Goal: Task Accomplishment & Management: Manage account settings

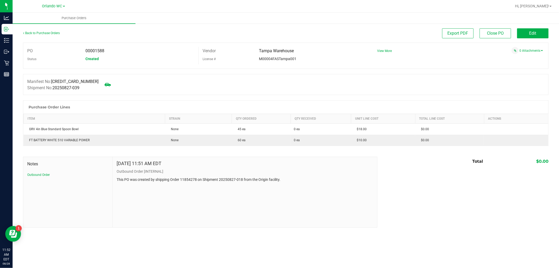
click at [45, 30] on div "Back to Purchase Orders" at bounding box center [88, 32] width 131 height 9
click at [45, 31] on link "Back to Purchase Orders" at bounding box center [41, 33] width 37 height 4
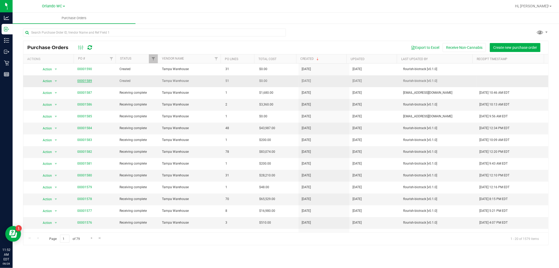
click at [88, 80] on link "00001589" at bounding box center [84, 81] width 15 height 4
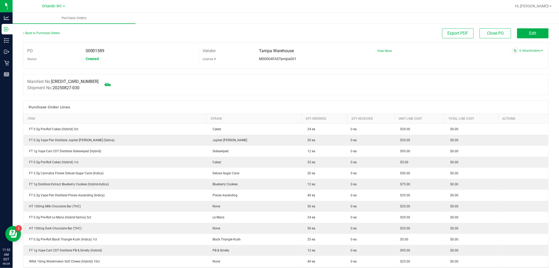
click at [40, 30] on div "Back to Purchase Orders" at bounding box center [88, 32] width 131 height 9
click at [38, 33] on link "Back to Purchase Orders" at bounding box center [41, 33] width 37 height 4
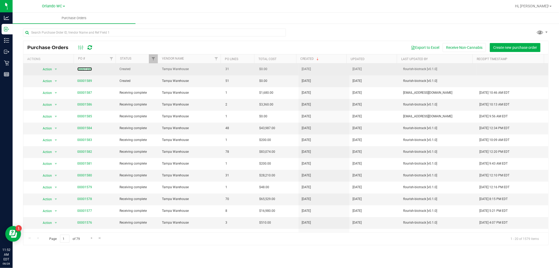
click at [88, 70] on link "00001590" at bounding box center [84, 69] width 15 height 4
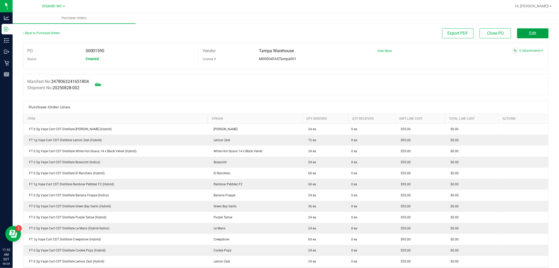
click at [538, 30] on button "Edit" at bounding box center [532, 33] width 31 height 10
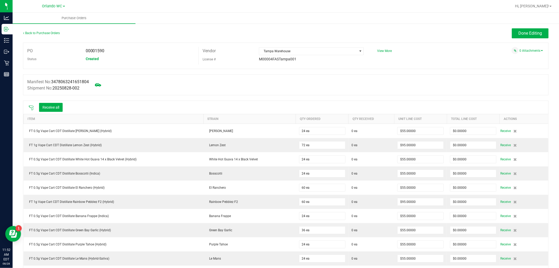
click at [33, 106] on icon at bounding box center [31, 107] width 5 height 5
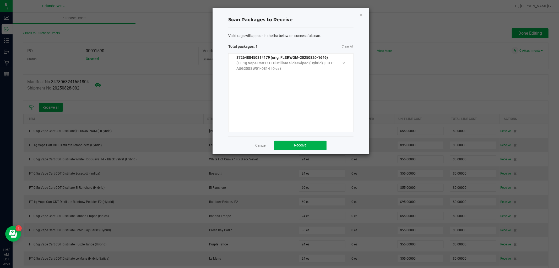
click at [285, 135] on div "Valid tags will appear in the list below on successful scan. Total packages: 1 …" at bounding box center [290, 82] width 125 height 108
click at [288, 147] on button "Receive" at bounding box center [300, 145] width 52 height 9
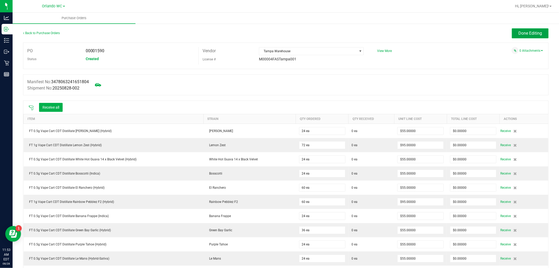
click at [531, 31] on span "Done Editing" at bounding box center [531, 33] width 24 height 5
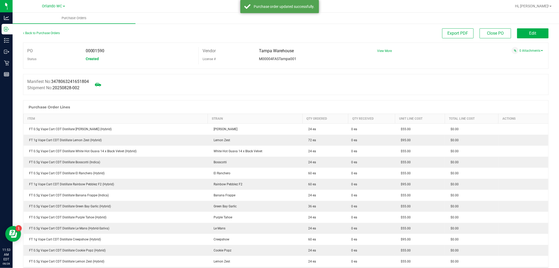
click at [49, 33] on link "Back to Purchase Orders" at bounding box center [41, 33] width 37 height 4
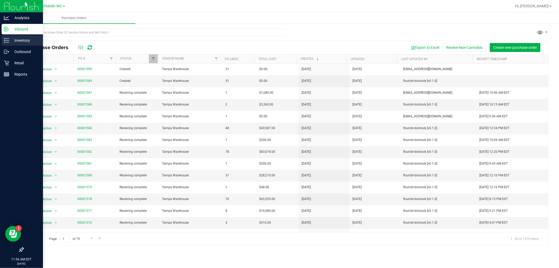
click at [9, 41] on p "Inventory" at bounding box center [24, 40] width 31 height 6
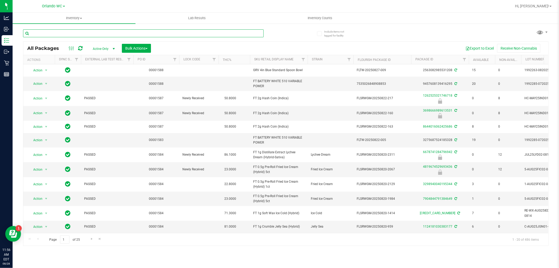
click at [204, 31] on input "text" at bounding box center [143, 33] width 241 height 8
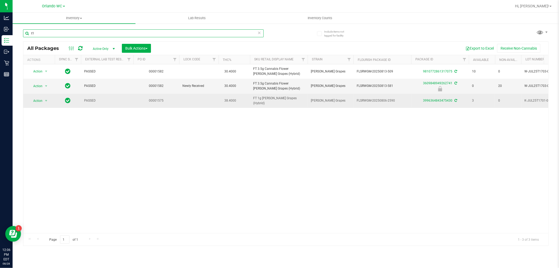
type input "t"
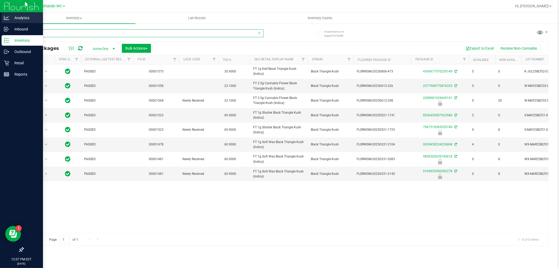
drag, startPoint x: 117, startPoint y: 32, endPoint x: 0, endPoint y: 19, distance: 118.3
click at [0, 19] on div "Analytics Inbound Inventory Outbound Retail Reports 12:07 PM EDT 08/28/2025 08/…" at bounding box center [279, 134] width 559 height 268
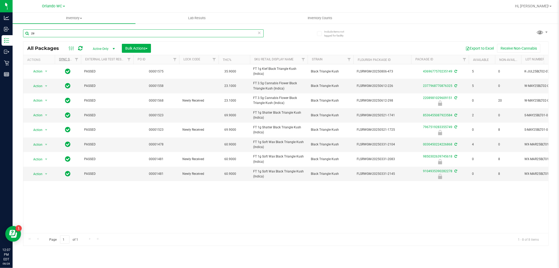
type input "zen"
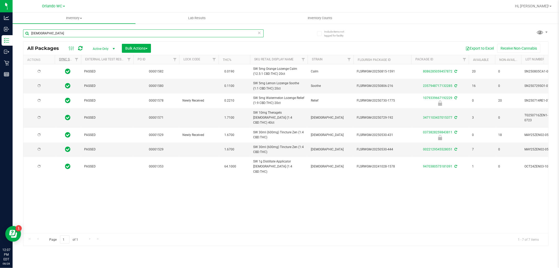
type input "2026-02-15"
type input "2026-02-08"
type input "2026-01-24"
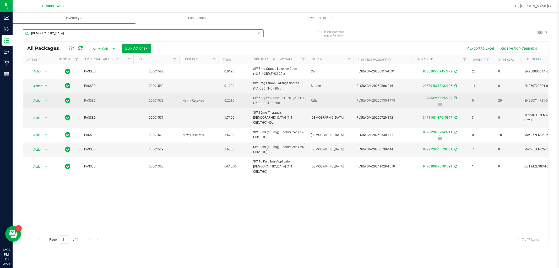
type input "zen"
click at [42, 101] on span "Action" at bounding box center [36, 100] width 14 height 7
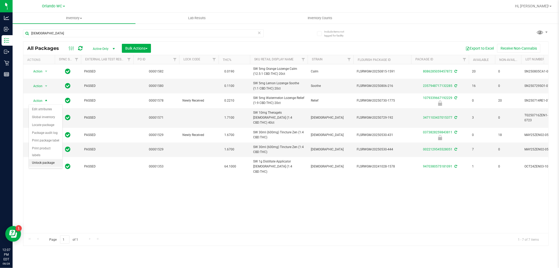
click at [40, 164] on li "Unlock package" at bounding box center [46, 163] width 34 height 8
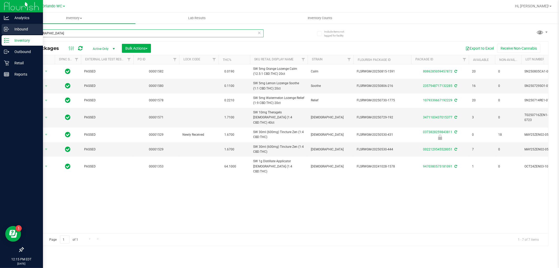
drag, startPoint x: 97, startPoint y: 35, endPoint x: 0, endPoint y: 25, distance: 97.5
click at [0, 25] on div "Analytics Inbound Inventory Outbound Retail Reports 12:15 PM EDT 08/28/2025 08/…" at bounding box center [279, 134] width 559 height 268
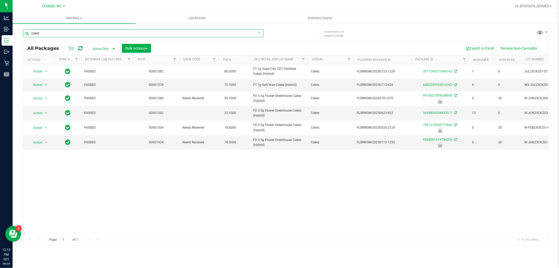
drag, startPoint x: 120, startPoint y: 34, endPoint x: 0, endPoint y: -11, distance: 128.3
click at [0, 0] on html "Analytics Inbound Inventory Outbound Retail Reports 12:15 PM EDT 08/28/2025 08/…" at bounding box center [279, 134] width 559 height 268
click at [107, 32] on input "ckz" at bounding box center [143, 33] width 241 height 8
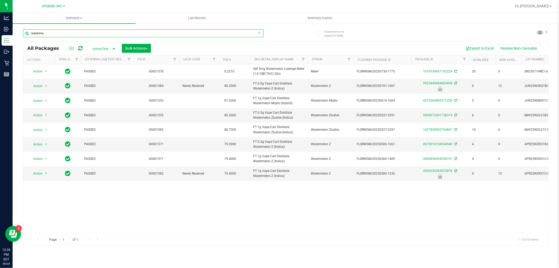
type input "waterme"
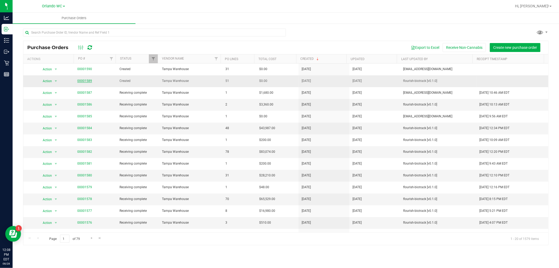
click at [88, 82] on link "00001589" at bounding box center [84, 81] width 15 height 4
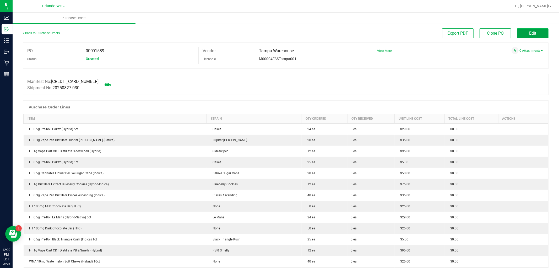
click at [530, 35] on span "Edit" at bounding box center [533, 33] width 7 height 5
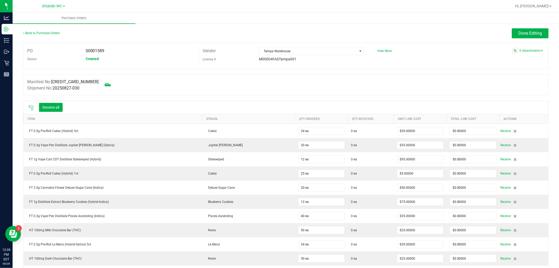
click at [29, 107] on icon at bounding box center [31, 107] width 5 height 5
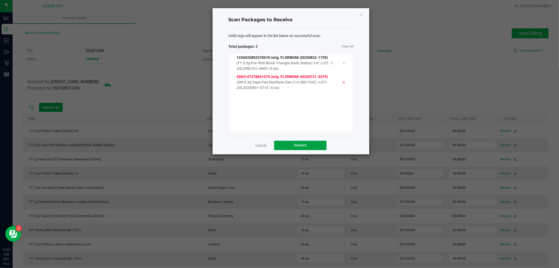
click at [315, 142] on button "Receive" at bounding box center [300, 145] width 52 height 9
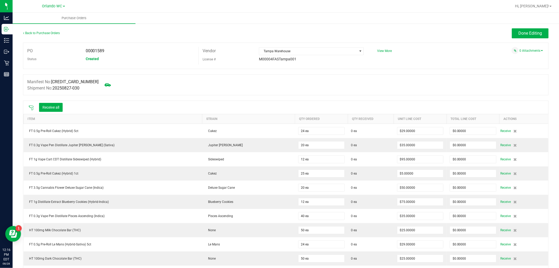
click at [32, 108] on icon at bounding box center [31, 107] width 5 height 5
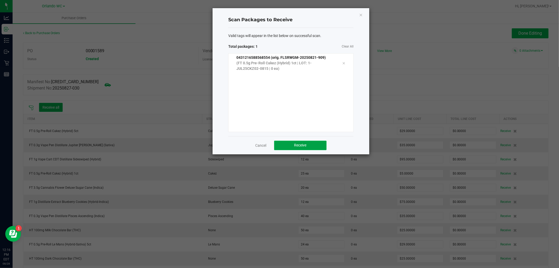
click at [314, 149] on button "Receive" at bounding box center [300, 145] width 52 height 9
